Goal: Task Accomplishment & Management: Use online tool/utility

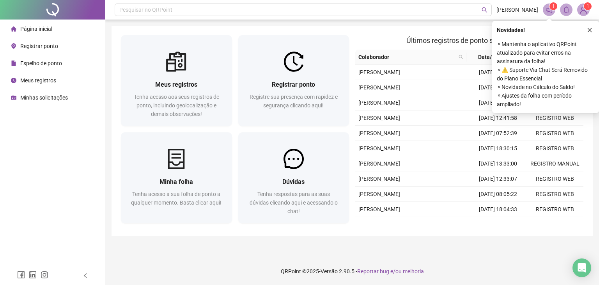
click at [593, 24] on div "Novidades ! ⚬ Mantenha o aplicativo QRPoint atualizado para evitar erros na ass…" at bounding box center [545, 67] width 107 height 92
click at [590, 28] on icon "close" at bounding box center [589, 29] width 5 height 5
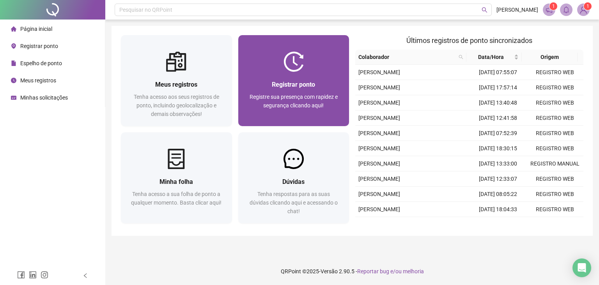
click at [292, 101] on div "Registre sua presença com rapidez e segurança clicando aqui!" at bounding box center [294, 105] width 92 height 26
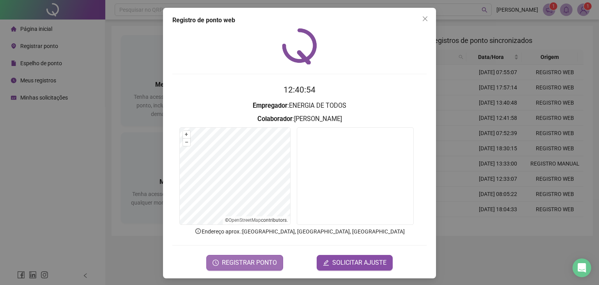
click at [271, 260] on span "REGISTRAR PONTO" at bounding box center [249, 262] width 55 height 9
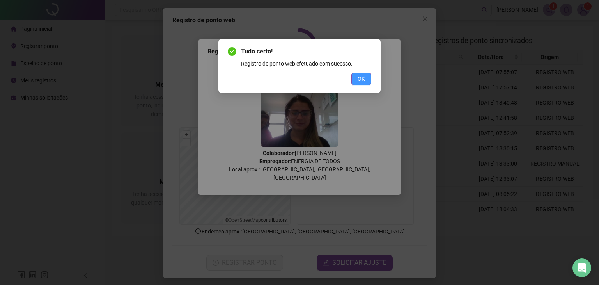
click at [356, 78] on button "OK" at bounding box center [361, 79] width 20 height 12
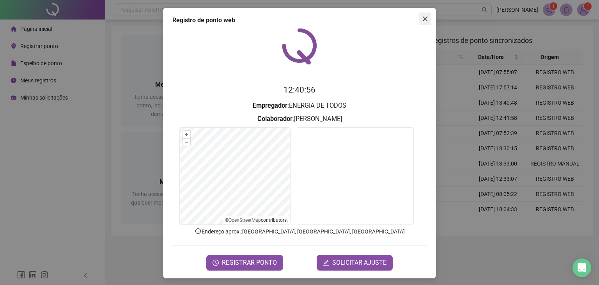
click at [424, 18] on icon "close" at bounding box center [425, 19] width 6 height 6
